Goal: Information Seeking & Learning: Learn about a topic

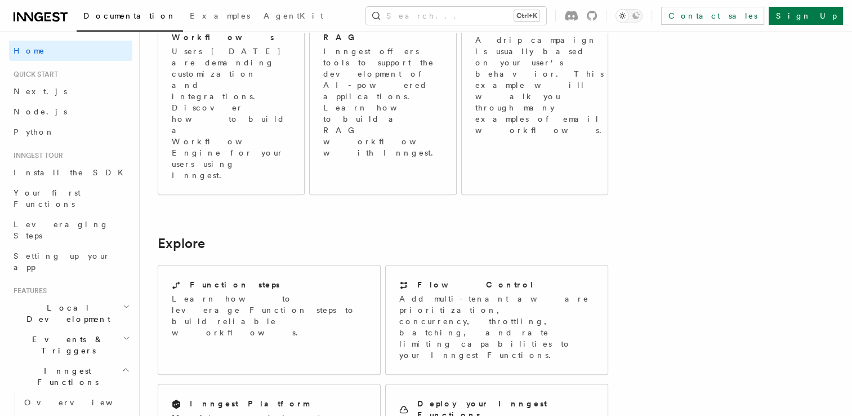
scroll to position [701, 0]
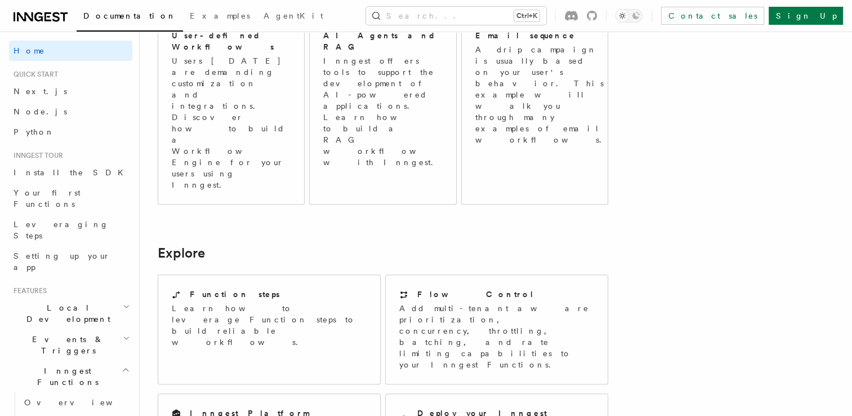
drag, startPoint x: 400, startPoint y: 195, endPoint x: 686, endPoint y: 148, distance: 290.1
click at [686, 148] on article "Inngest Documentation Inngest is an event-driven durable execution platform tha…" at bounding box center [442, 188] width 568 height 1680
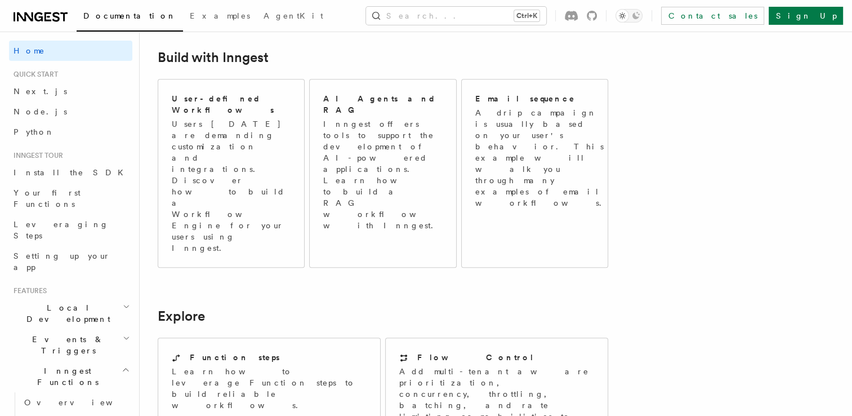
scroll to position [623, 0]
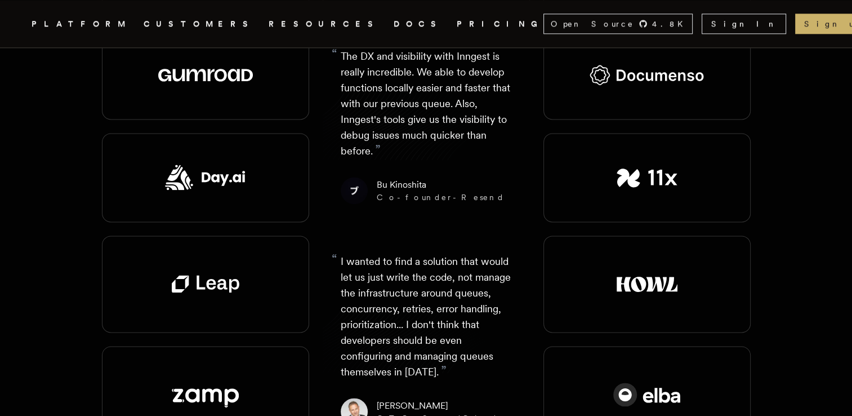
scroll to position [1506, 0]
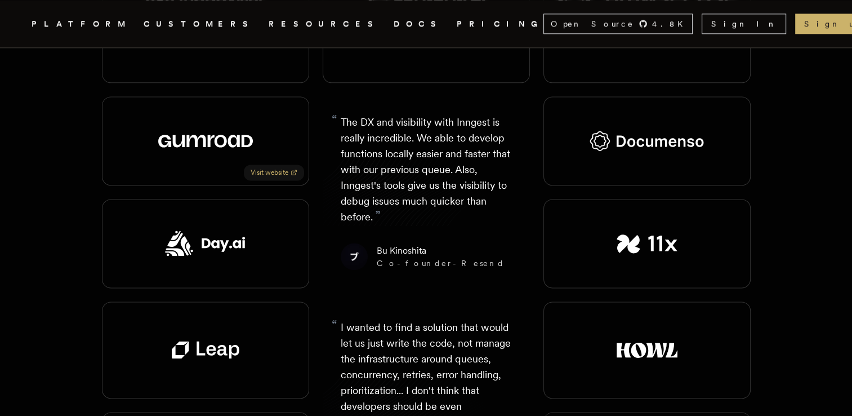
click at [176, 134] on img at bounding box center [205, 141] width 95 height 14
click at [261, 164] on link "Visit website" at bounding box center [274, 172] width 60 height 16
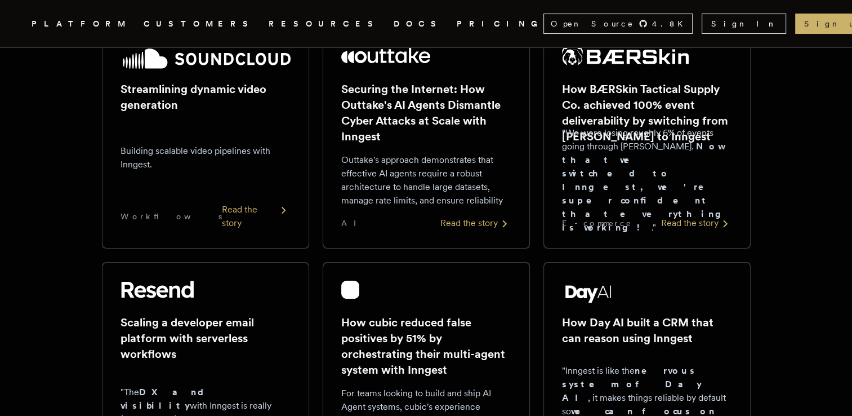
scroll to position [0, 0]
